Goal: Check status: Check status

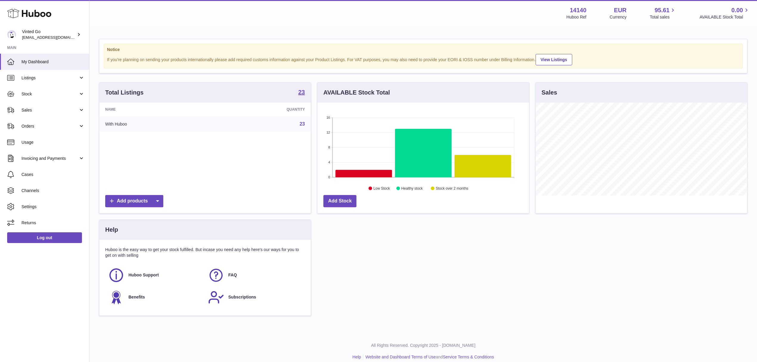
scroll to position [93, 211]
click at [62, 91] on span "Stock" at bounding box center [49, 94] width 57 height 6
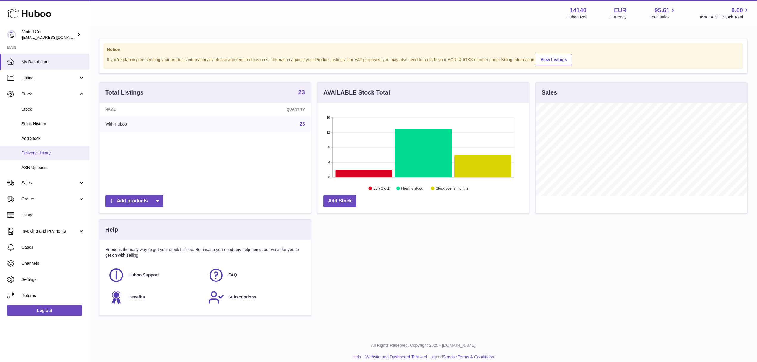
click at [58, 152] on span "Delivery History" at bounding box center [52, 153] width 63 height 6
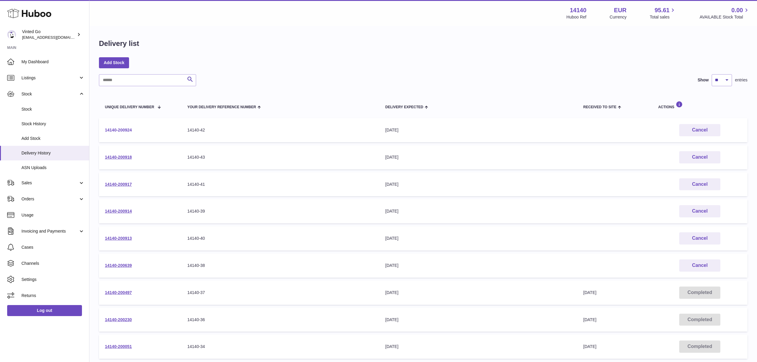
click at [125, 130] on link "14140-200924" at bounding box center [118, 129] width 27 height 5
click at [129, 157] on link "14140-200918" at bounding box center [118, 157] width 27 height 5
click at [127, 158] on link "14140-200918" at bounding box center [118, 157] width 27 height 5
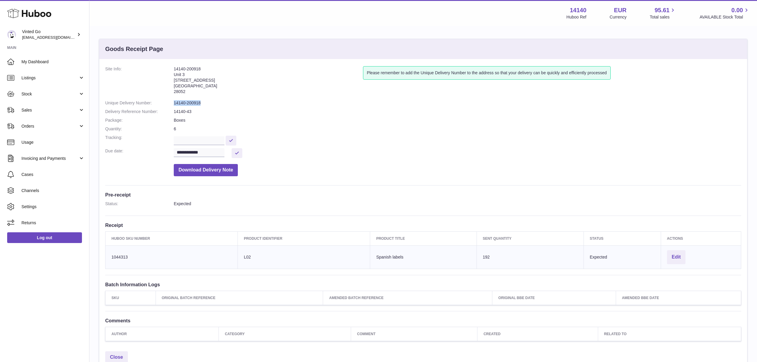
drag, startPoint x: 181, startPoint y: 102, endPoint x: 174, endPoint y: 103, distance: 7.2
click at [174, 103] on dd "14140-200918" at bounding box center [457, 103] width 567 height 6
